Goal: Transaction & Acquisition: Purchase product/service

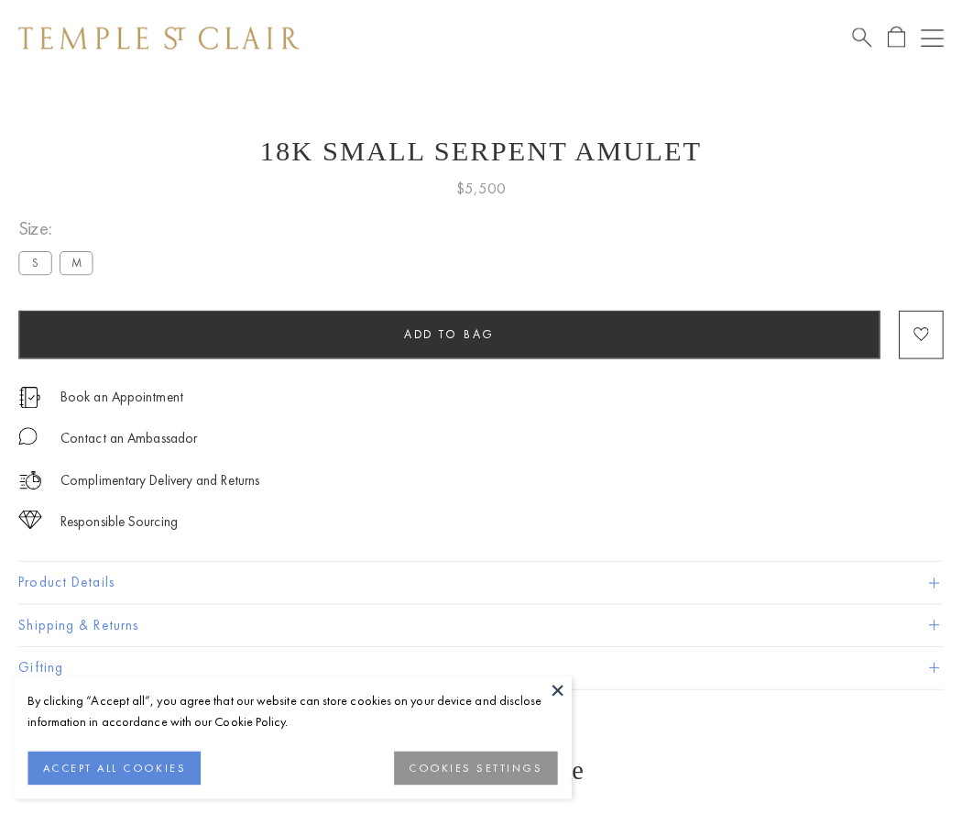
scroll to position [66, 0]
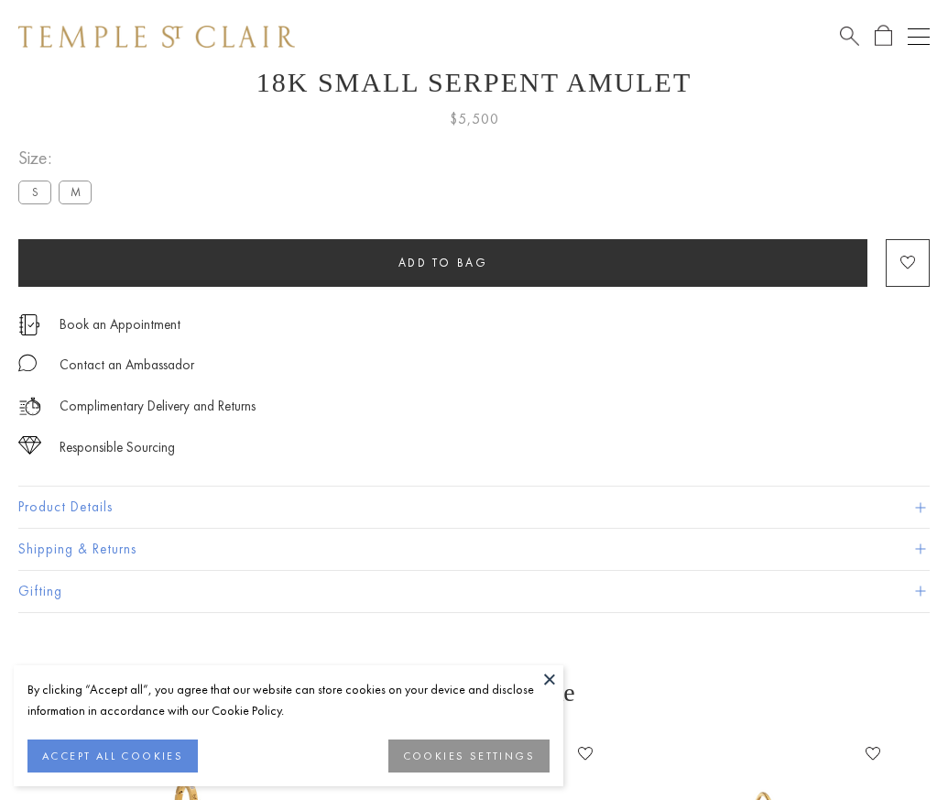
click at [443, 262] on span "Add to bag" at bounding box center [444, 263] width 90 height 16
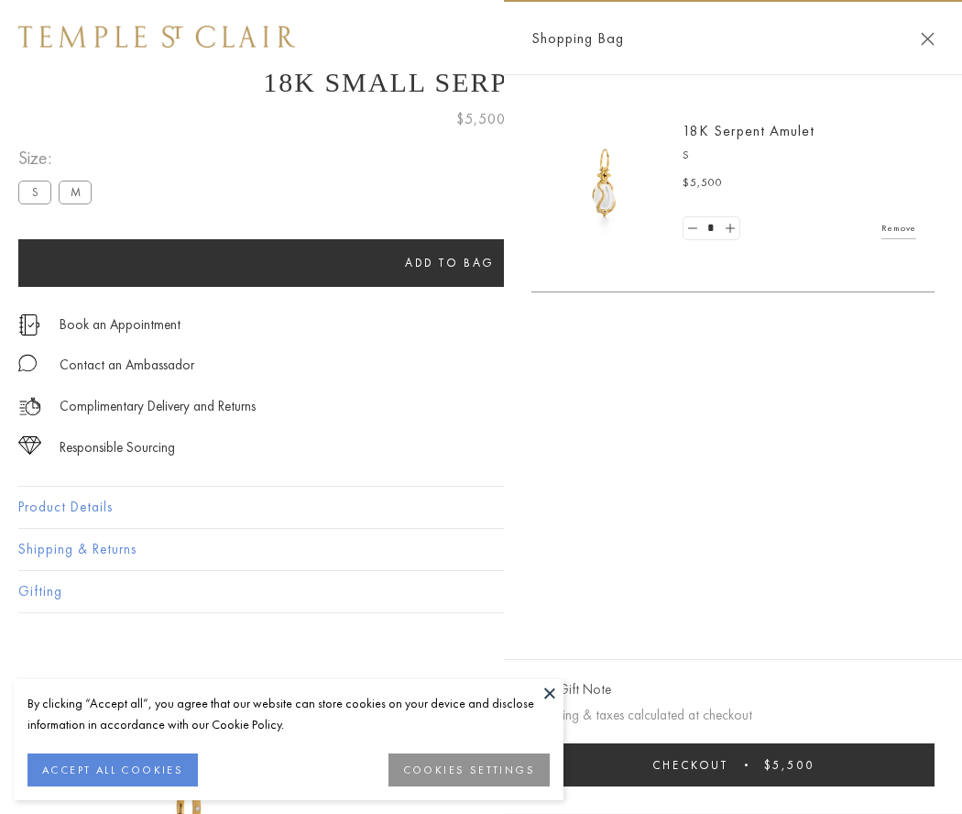
click at [733, 764] on button "Checkout $5,500" at bounding box center [732, 764] width 403 height 43
